Goal: Information Seeking & Learning: Learn about a topic

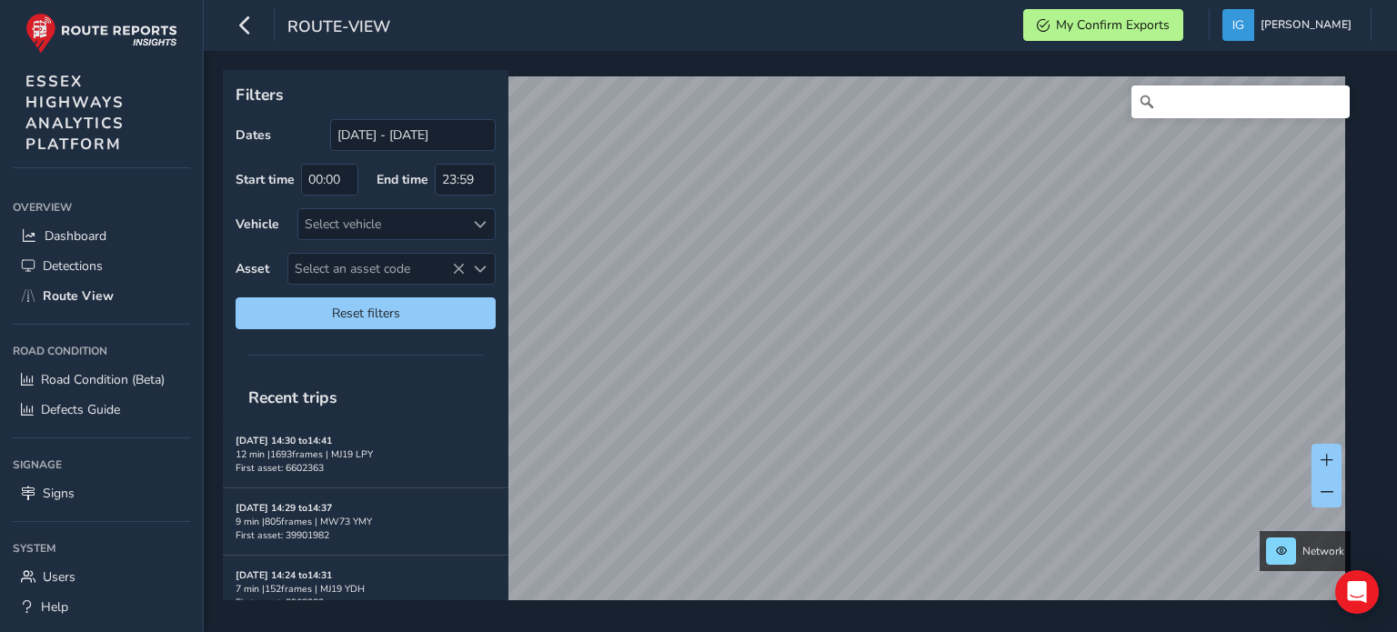
click at [387, 611] on div "Filters Dates [DATE] - [DATE] Start time 00:00 End time 23:59 Vehicle Select ve…" at bounding box center [800, 341] width 1193 height 581
click at [1277, 30] on div "route-view My Confirm Exports [PERSON_NAME] Colour Scheme: Dark Dim Light Logou…" at bounding box center [800, 316] width 1193 height 632
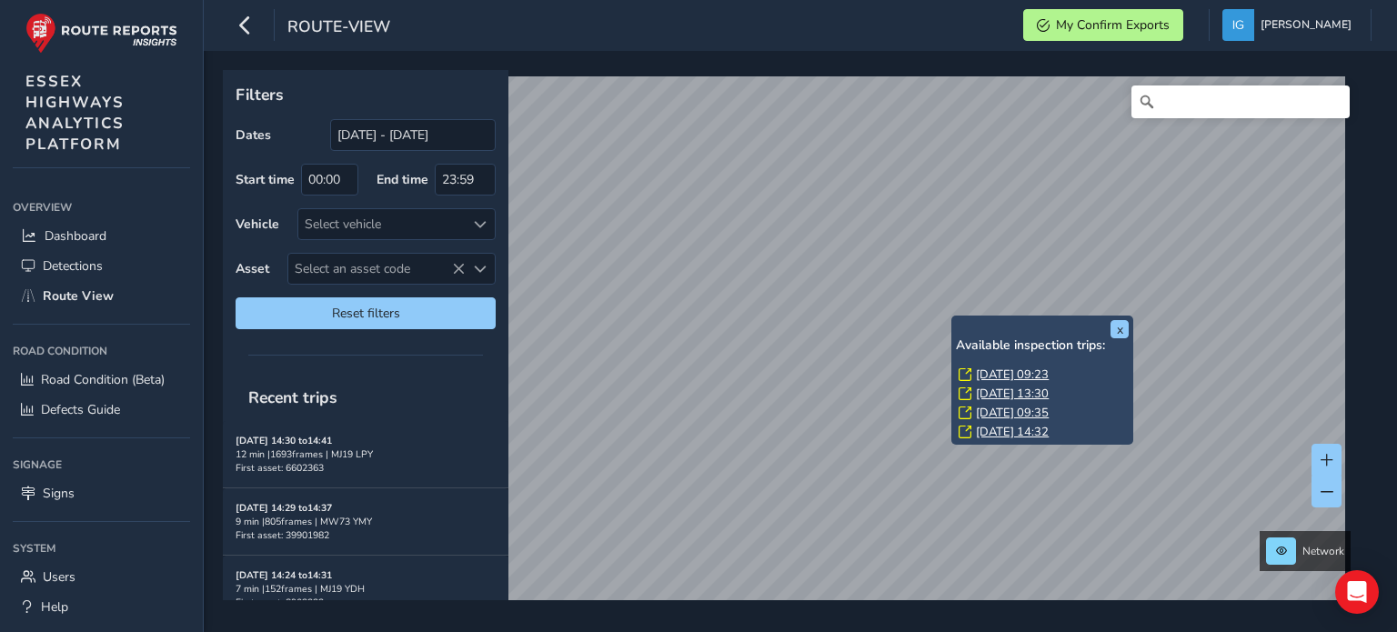
click at [987, 373] on link "[DATE] 09:23" at bounding box center [1012, 374] width 73 height 16
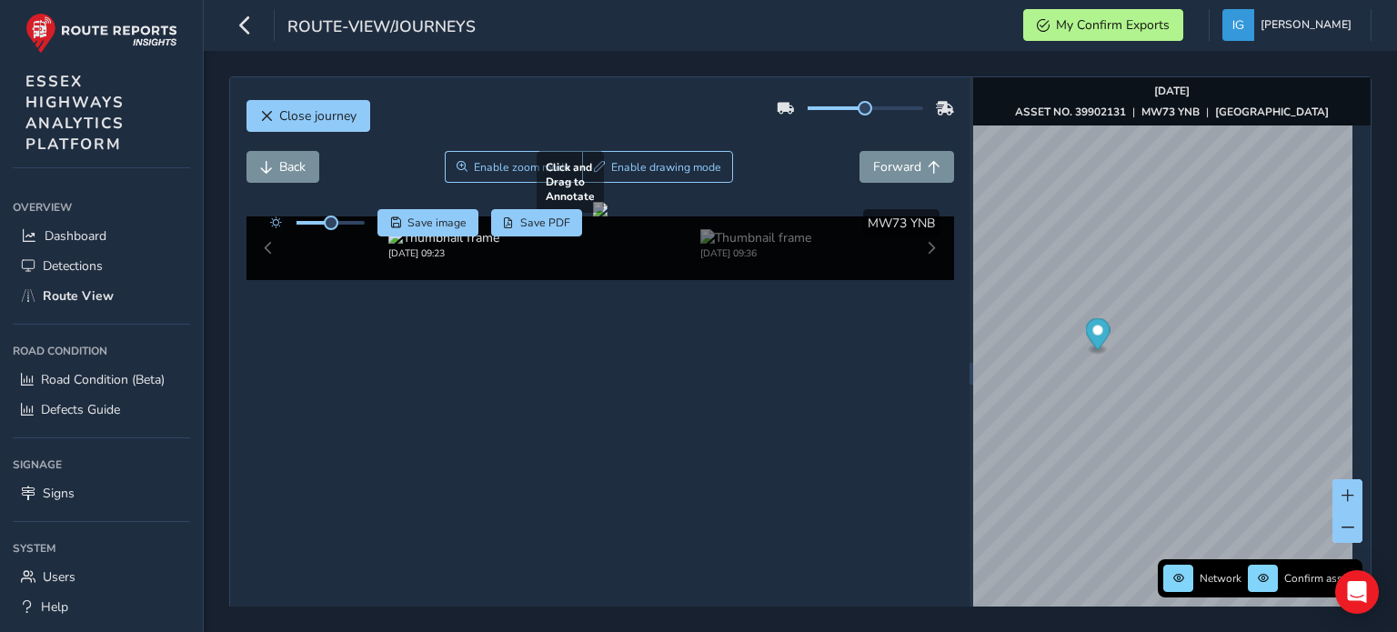
click at [593, 216] on div at bounding box center [600, 209] width 15 height 15
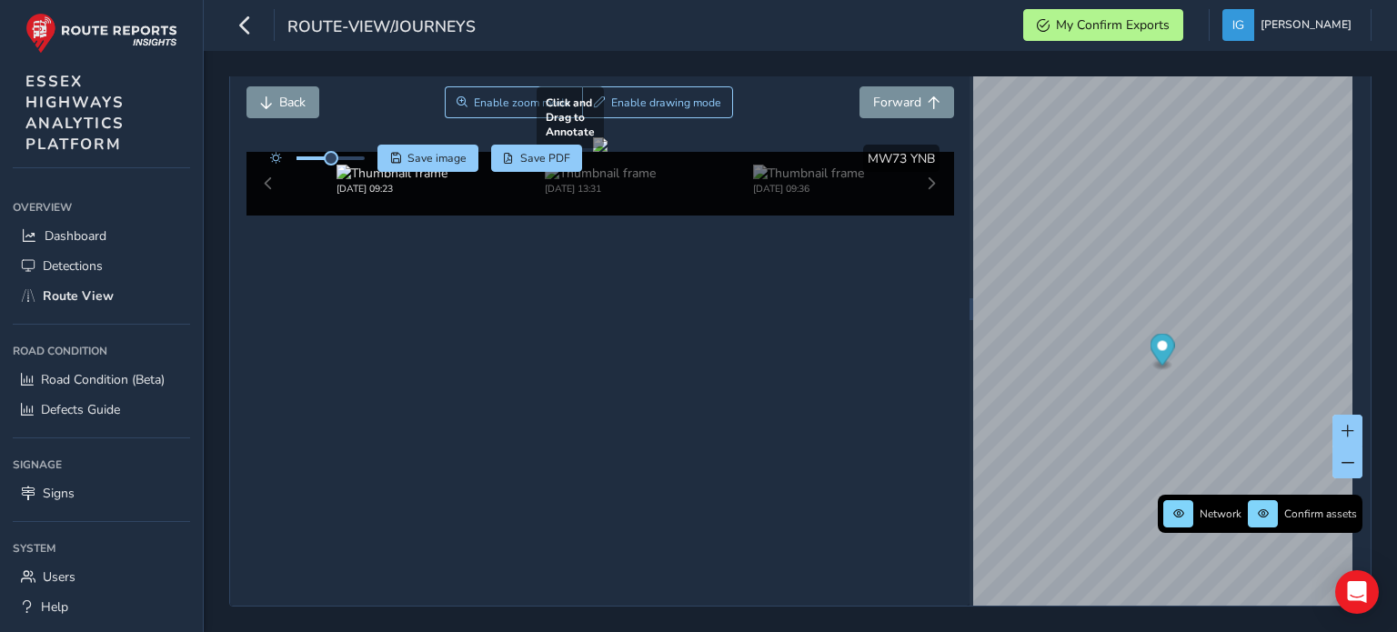
scroll to position [100, 0]
click at [837, 421] on div "Close journey Back Enable zoom mode Enable drawing mode Forward Click and Drag …" at bounding box center [800, 309] width 1142 height 595
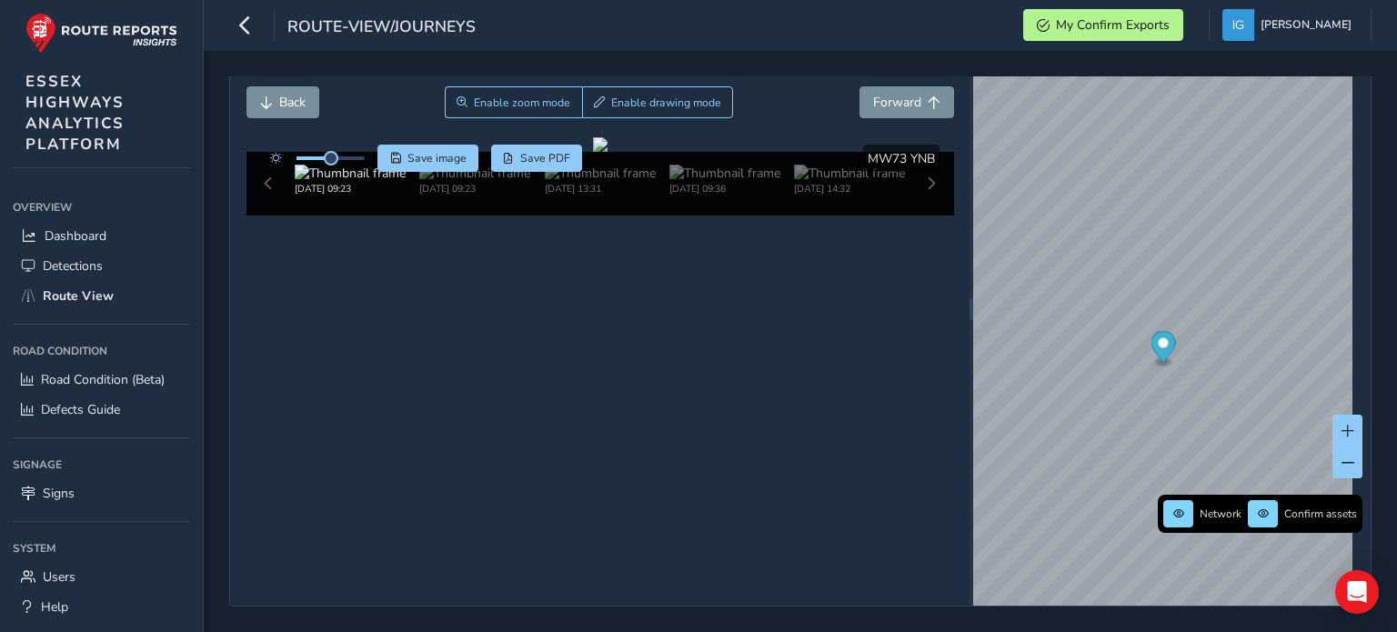
scroll to position [94, 0]
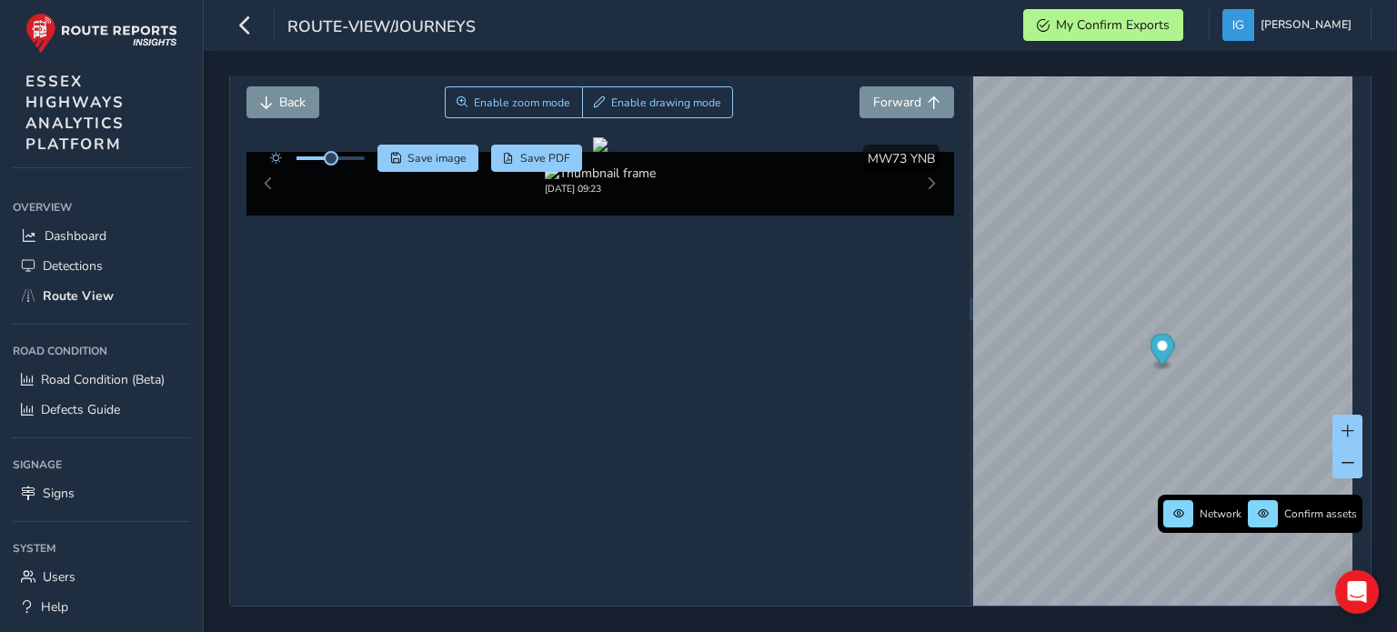
scroll to position [100, 0]
